Goal: Find specific page/section: Find specific page/section

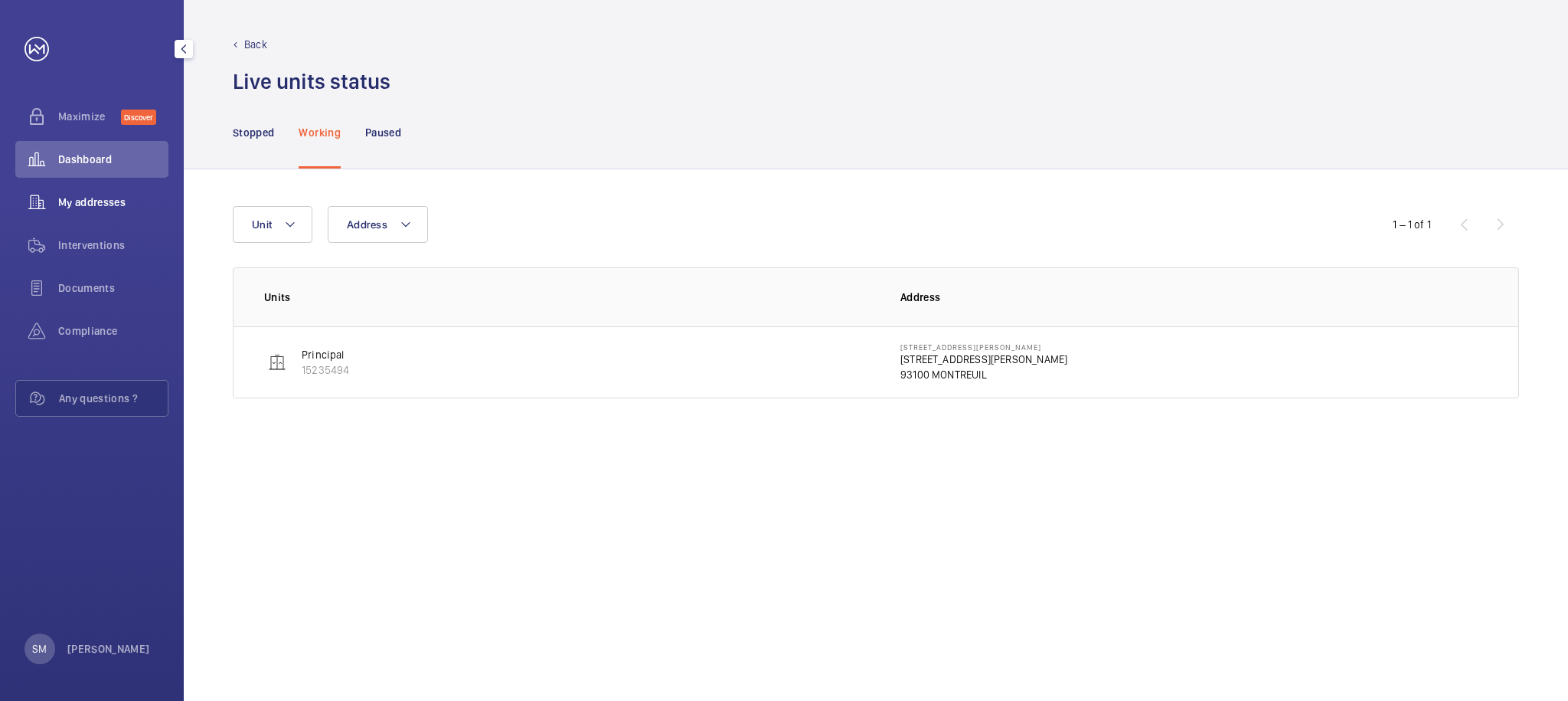
click at [95, 201] on span "My addresses" at bounding box center [113, 202] width 110 height 15
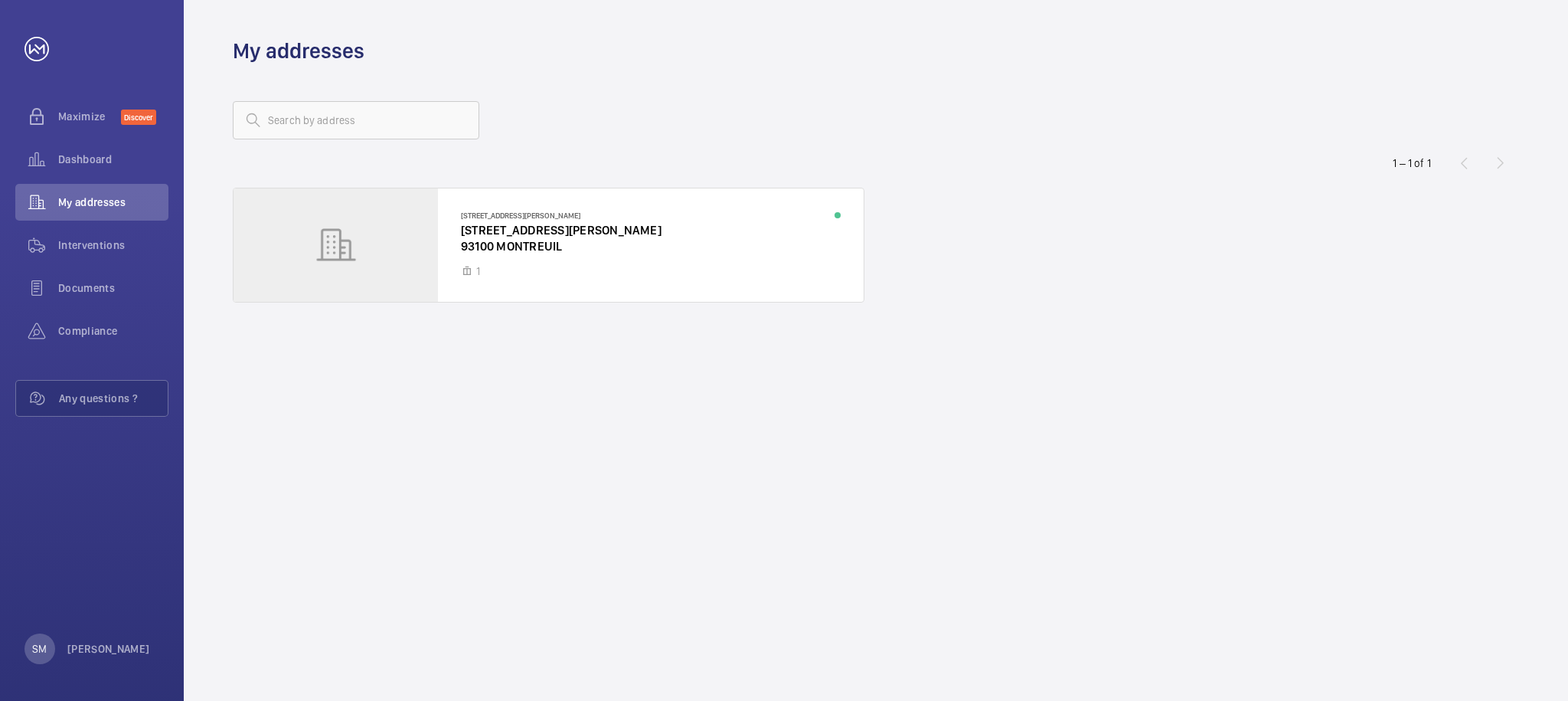
click at [692, 82] on wm-front-address-list "1 – 1 of 1 [STREET_ADDRESS][PERSON_NAME] [STREET_ADDRESS][GEOGRAPHIC_DATA]" at bounding box center [876, 383] width 1385 height 636
